Goal: Task Accomplishment & Management: Use online tool/utility

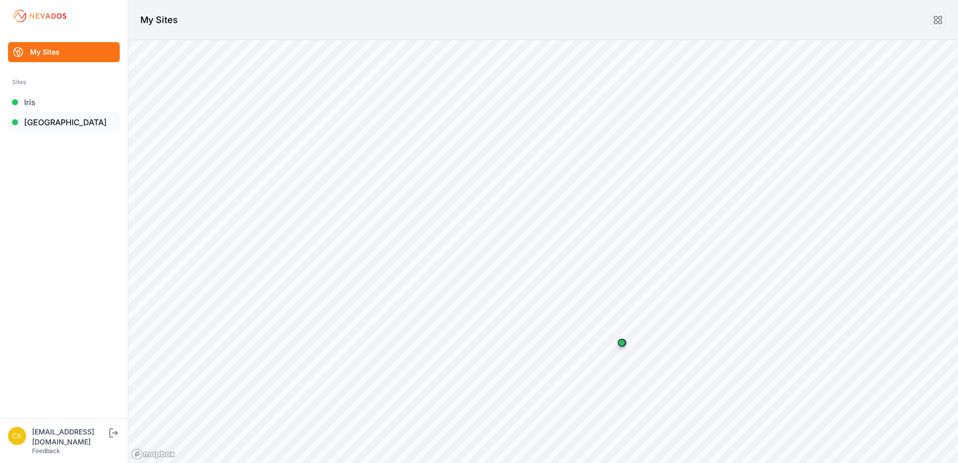
click at [74, 119] on link "[GEOGRAPHIC_DATA]" at bounding box center [64, 122] width 112 height 20
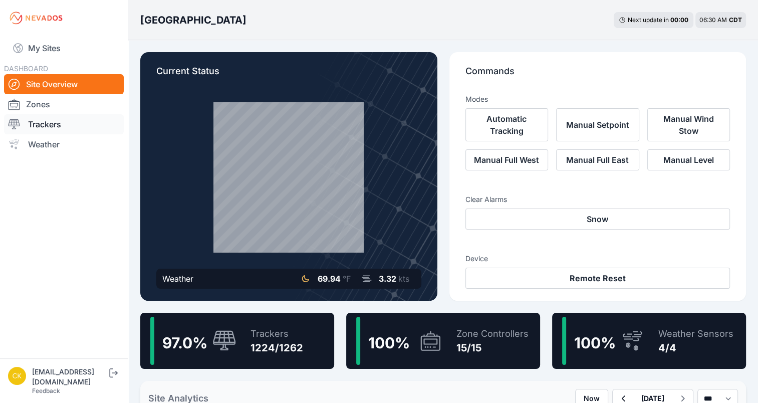
click at [38, 118] on link "Trackers" at bounding box center [64, 124] width 120 height 20
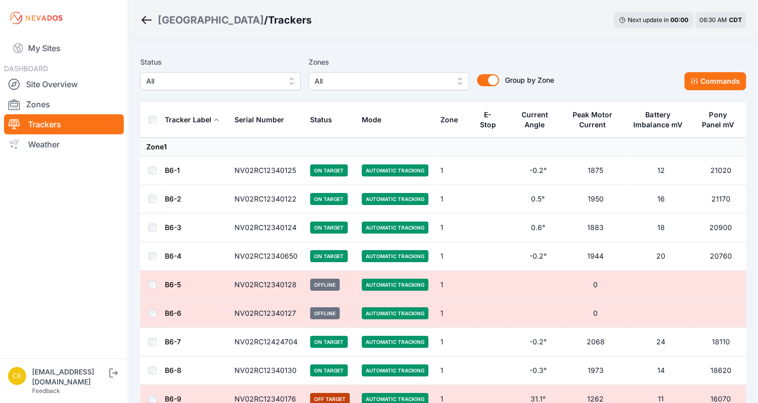
click at [359, 85] on span "All" at bounding box center [382, 81] width 134 height 12
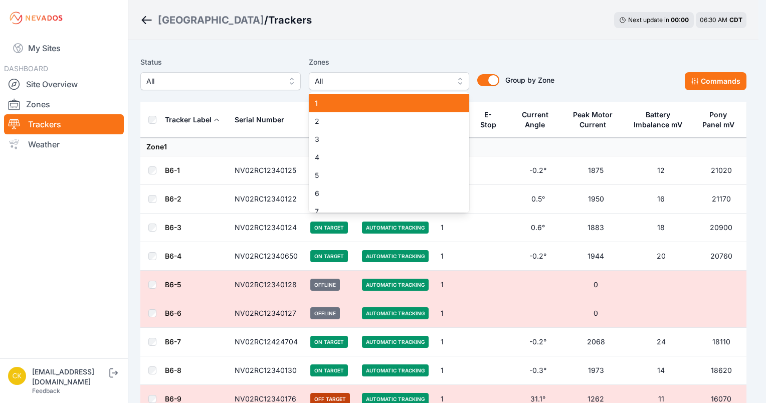
click at [334, 106] on span "1" at bounding box center [383, 103] width 136 height 10
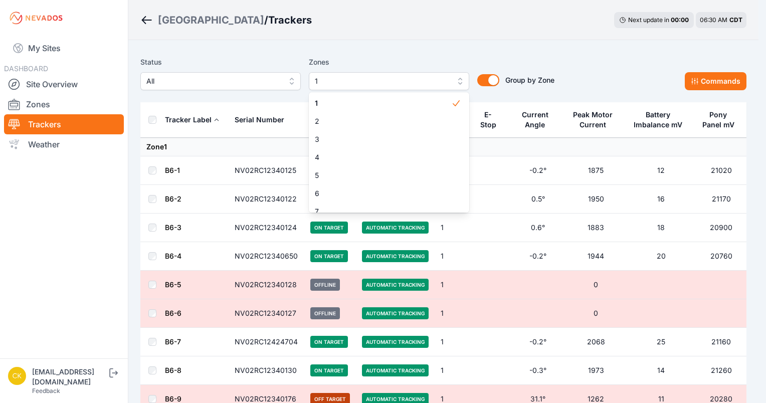
click at [390, 62] on div "Zones 1 1 2 3 4 5 6 7 8 9 10 11 12 13 14 15" at bounding box center [389, 73] width 160 height 34
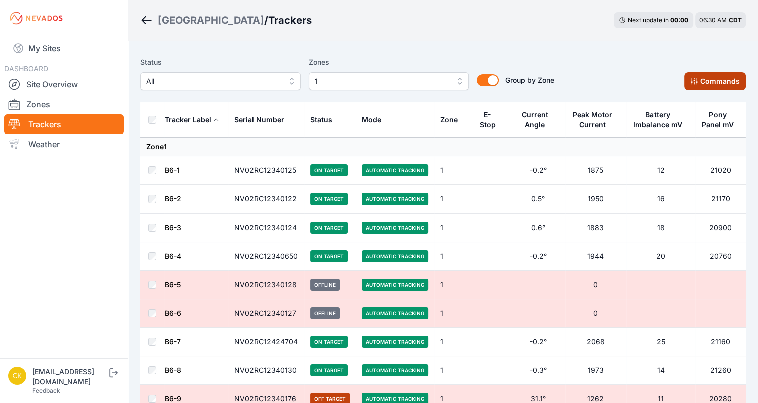
click at [703, 87] on button "Commands" at bounding box center [716, 81] width 62 height 18
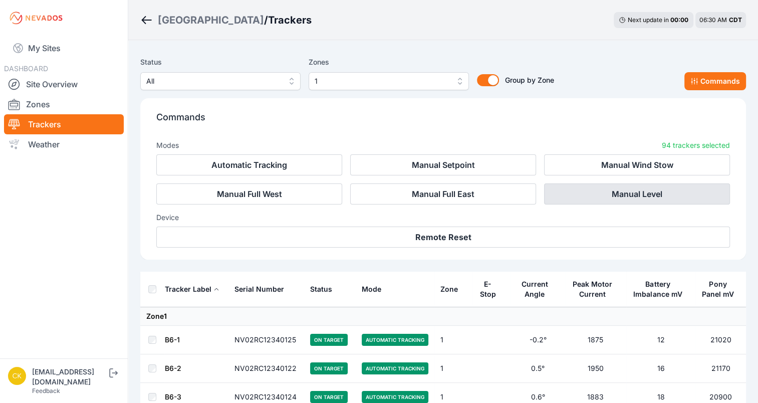
click at [642, 191] on button "Manual Level" at bounding box center [637, 193] width 186 height 21
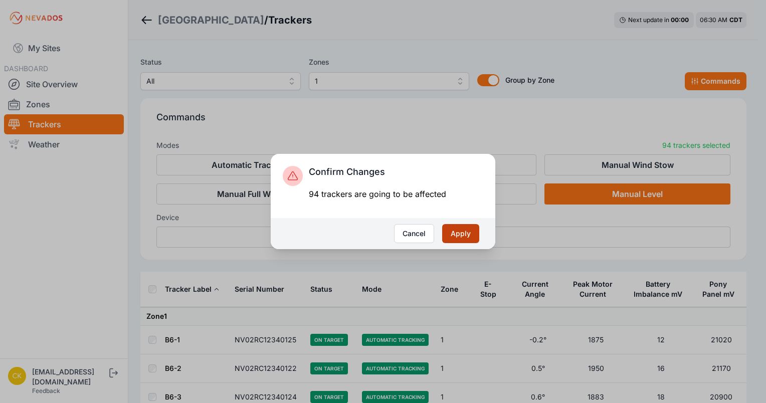
click at [453, 235] on button "Apply" at bounding box center [460, 233] width 37 height 19
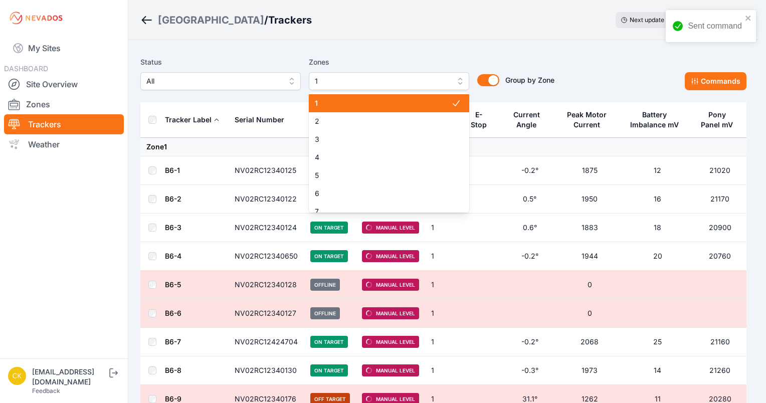
click at [414, 77] on span "1" at bounding box center [382, 81] width 134 height 12
click at [378, 104] on span "1" at bounding box center [383, 103] width 136 height 10
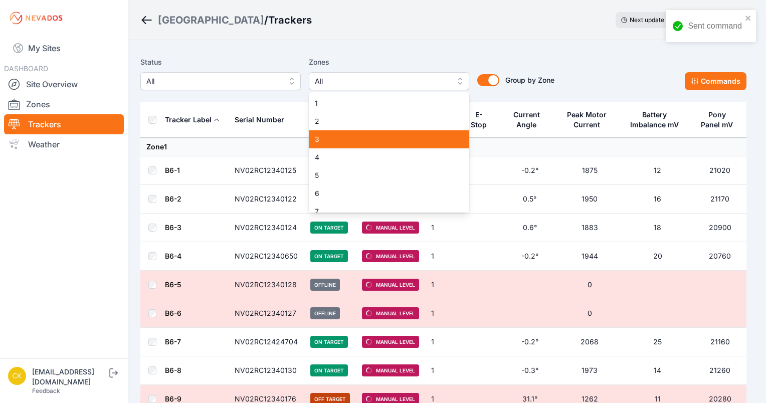
click at [344, 154] on span "4" at bounding box center [383, 157] width 136 height 10
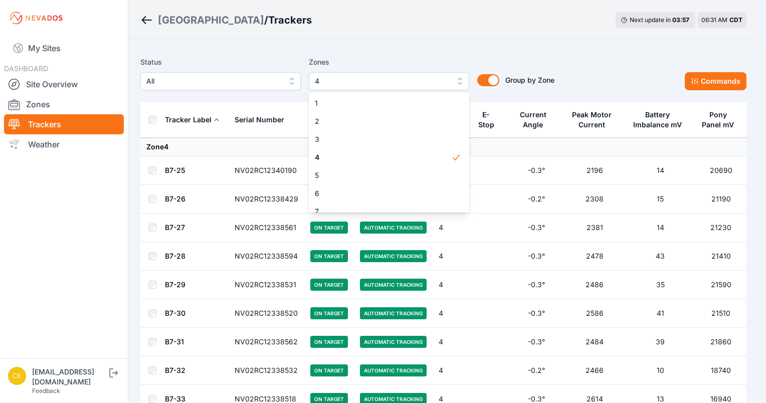
click at [401, 60] on div "Zones 4 1 2 3 4 5 6 7 8 9 10 11 12 13 14 15" at bounding box center [389, 73] width 160 height 34
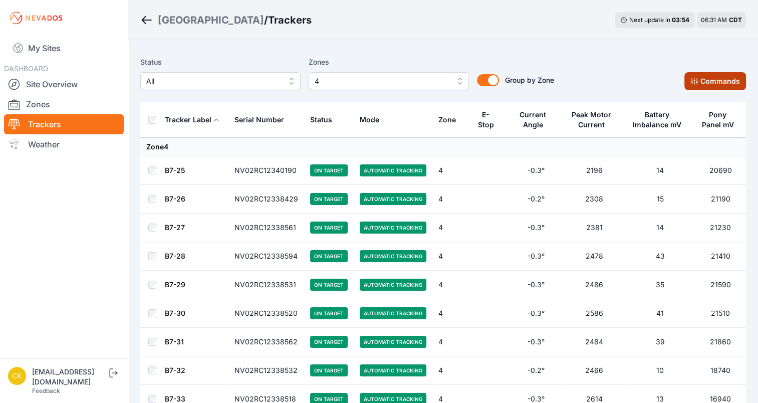
click at [707, 81] on button "Commands" at bounding box center [716, 81] width 62 height 18
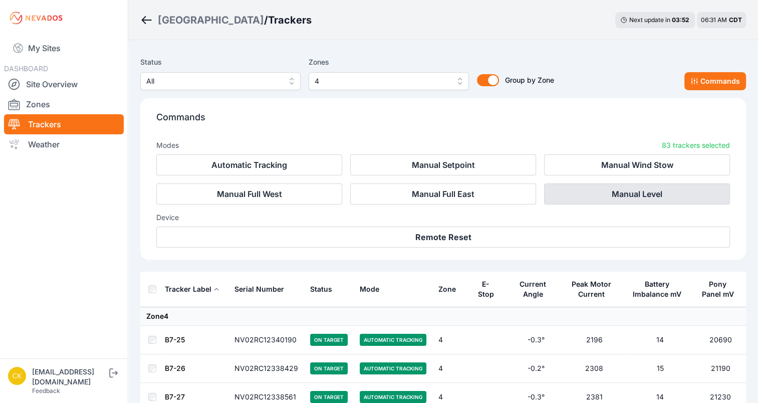
click at [631, 194] on button "Manual Level" at bounding box center [637, 193] width 186 height 21
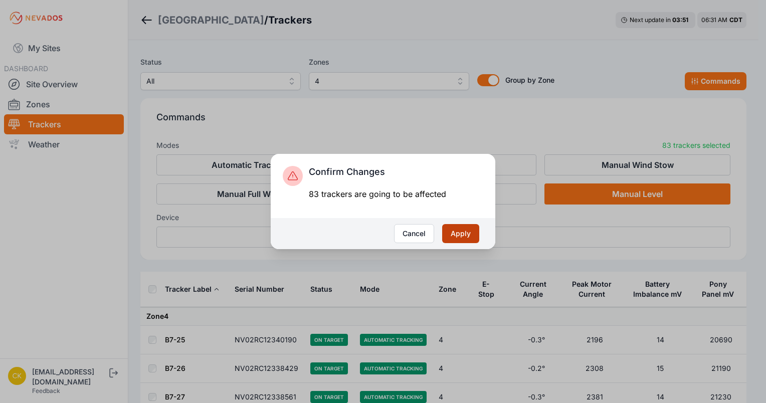
click at [455, 235] on button "Apply" at bounding box center [460, 233] width 37 height 19
